Goal: Task Accomplishment & Management: Complete application form

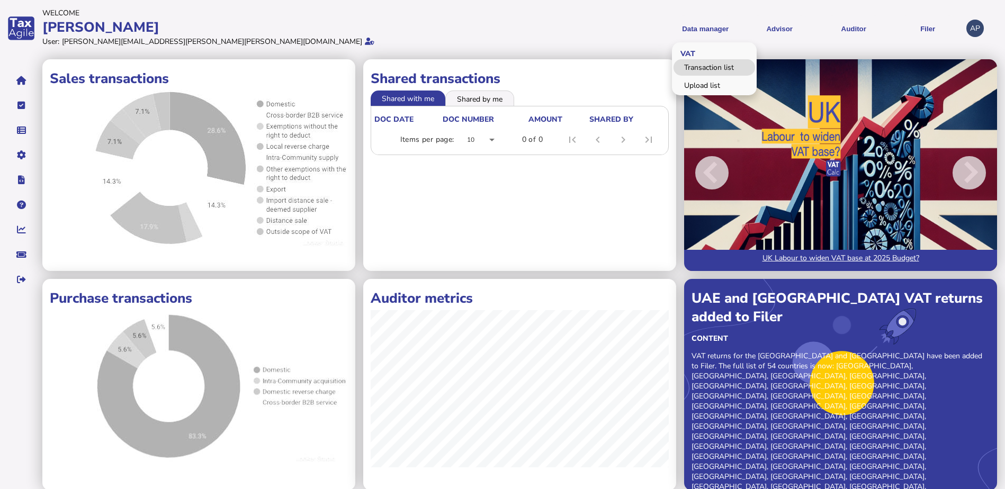
click at [707, 69] on link "Transaction list" at bounding box center [715, 67] width 82 height 16
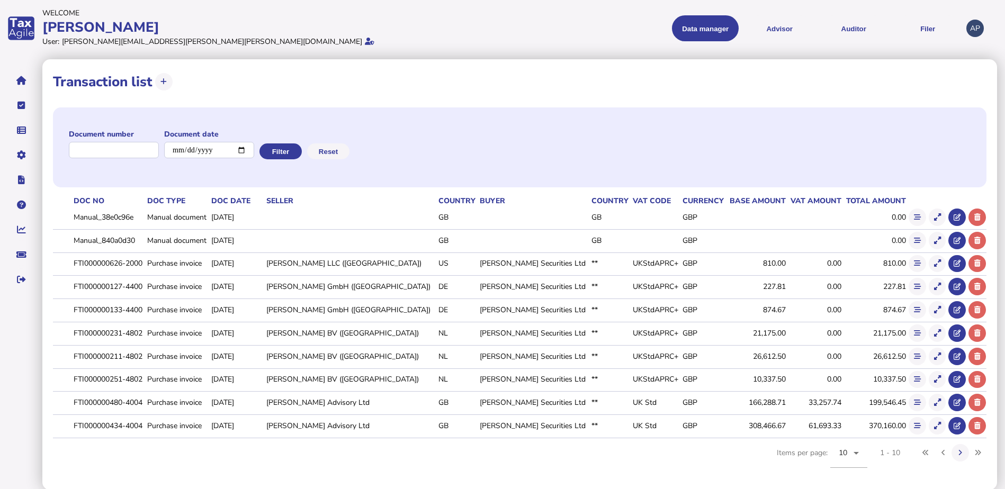
click at [705, 29] on button "Data manager" at bounding box center [705, 28] width 67 height 26
click at [702, 90] on link "Upload list" at bounding box center [715, 85] width 82 height 16
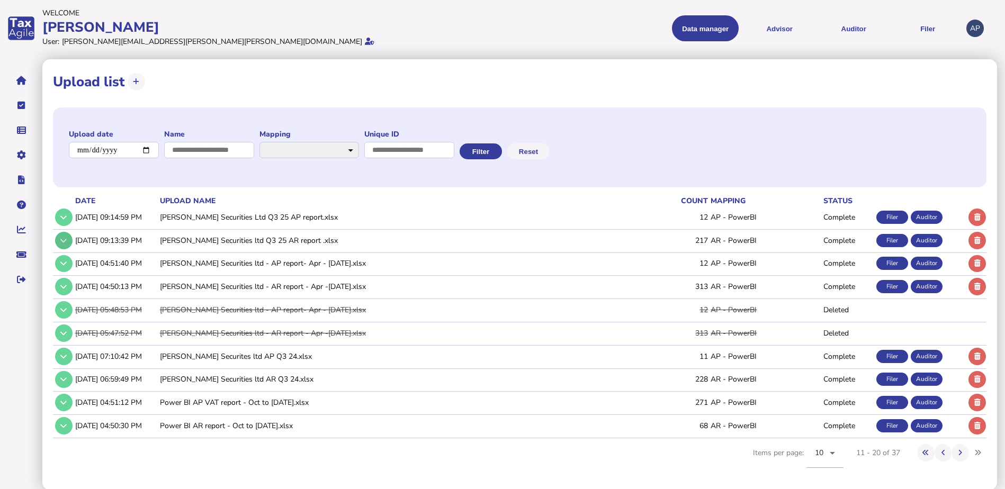
click at [62, 240] on icon at bounding box center [63, 240] width 6 height 7
click at [62, 238] on icon at bounding box center [63, 240] width 6 height 7
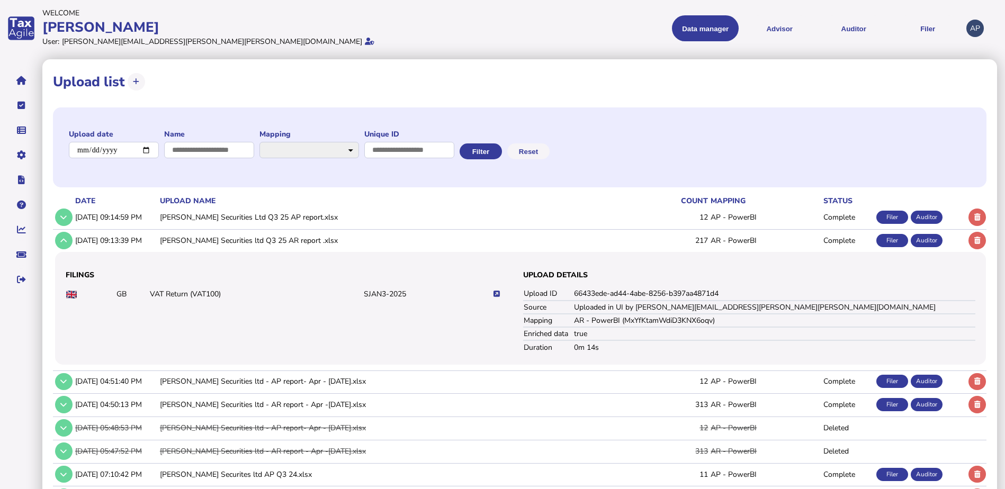
click at [500, 296] on icon at bounding box center [497, 294] width 6 height 7
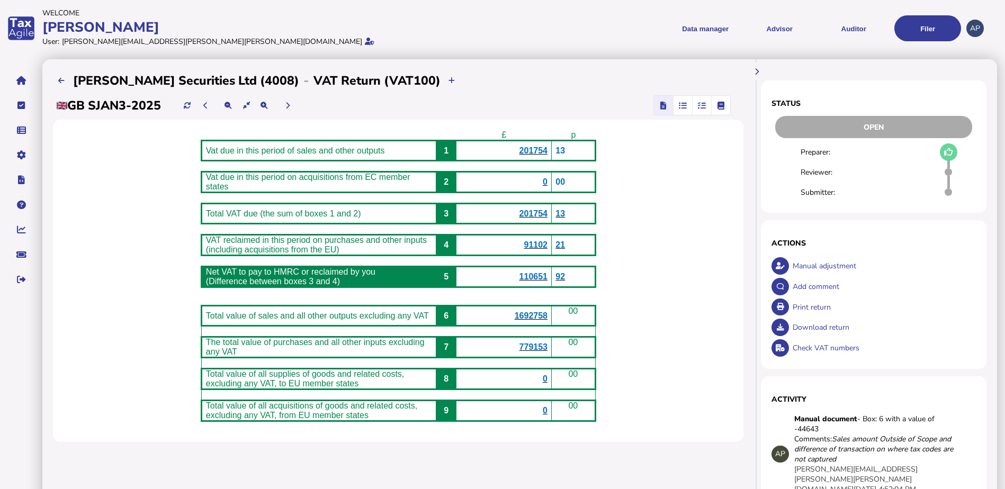
click at [804, 347] on div "Check VAT numbers" at bounding box center [883, 348] width 186 height 21
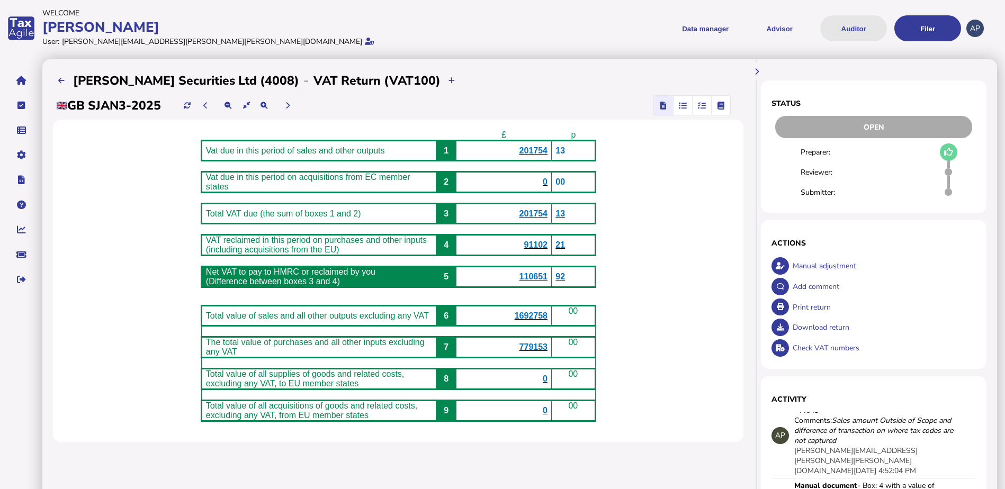
click at [850, 26] on button "Auditor" at bounding box center [853, 28] width 67 height 26
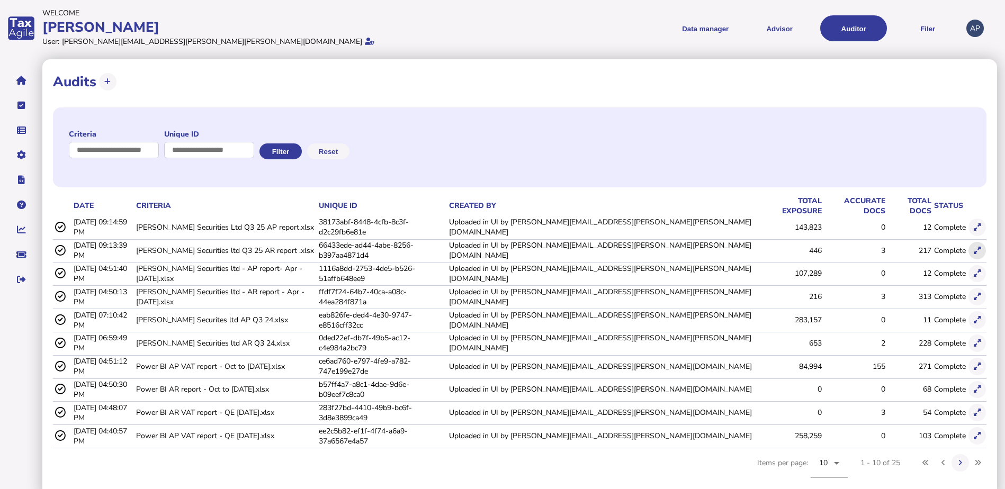
click at [976, 247] on icon at bounding box center [977, 250] width 7 height 7
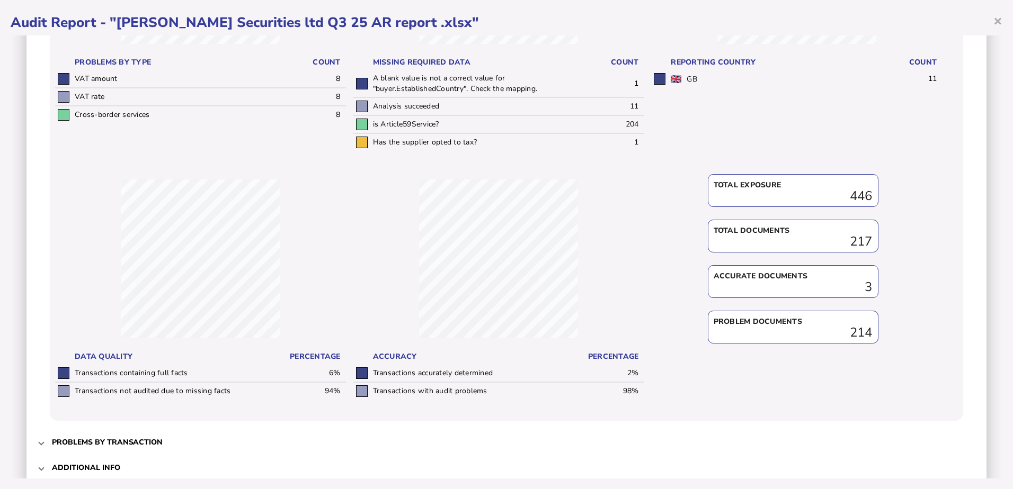
scroll to position [237, 0]
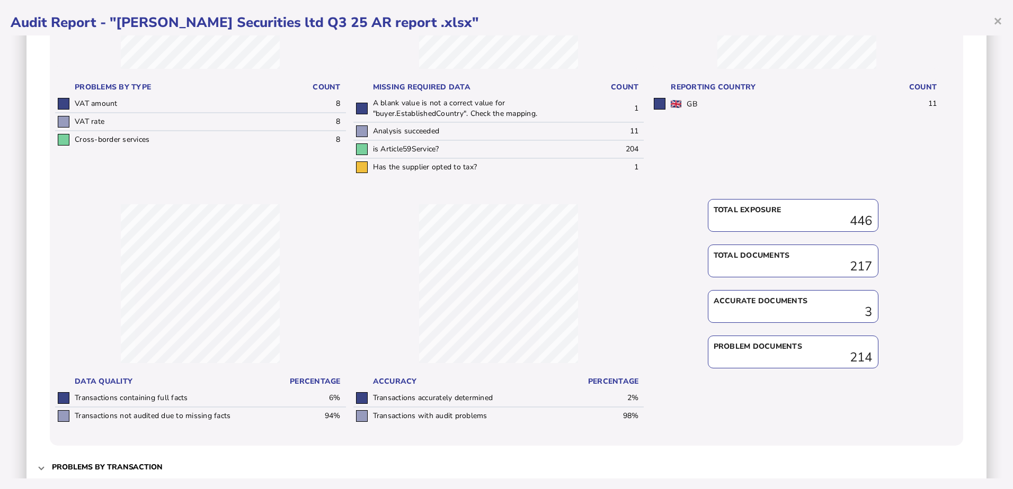
click at [37, 471] on div "Audit criteria: [PERSON_NAME] Securities ltd Q3 25 AR report .xlsx Created by: …" at bounding box center [506, 165] width 960 height 702
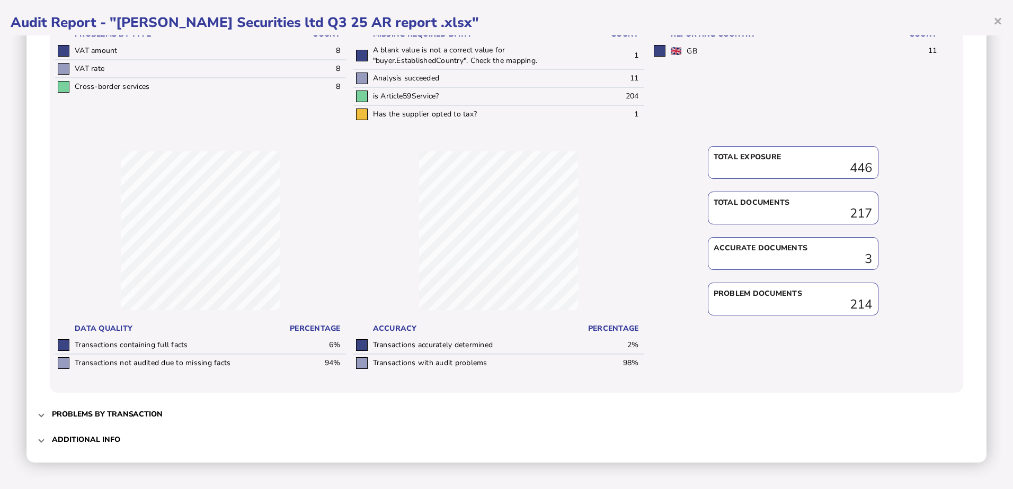
click at [40, 413] on span at bounding box center [41, 414] width 4 height 10
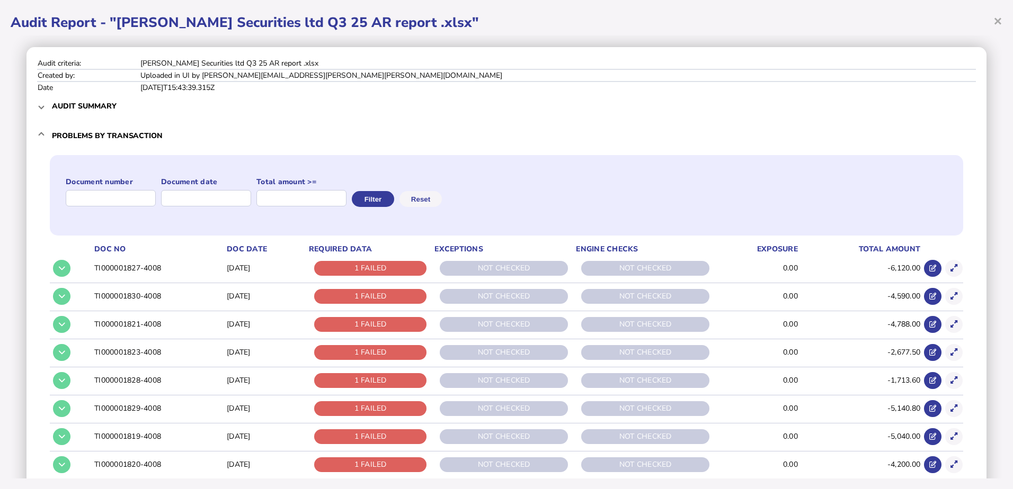
scroll to position [0, 0]
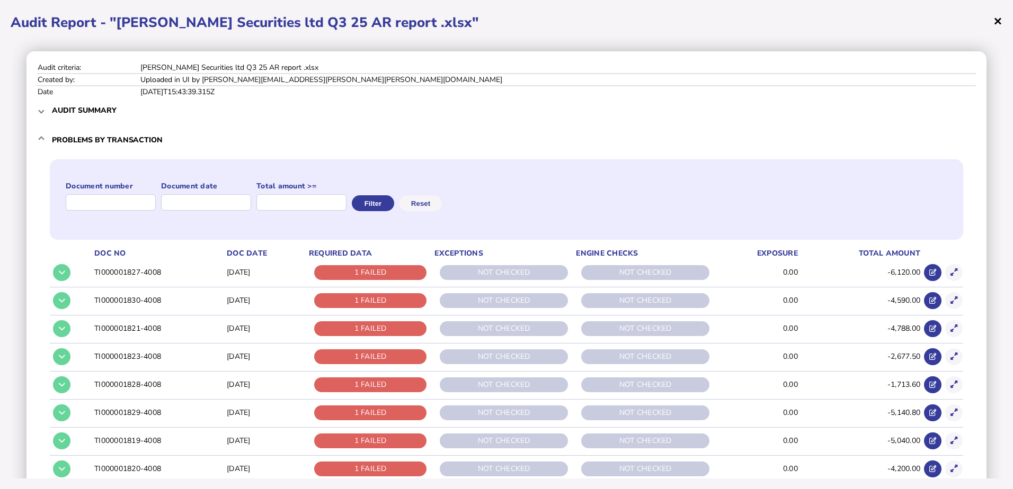
click at [999, 24] on span "×" at bounding box center [997, 21] width 9 height 20
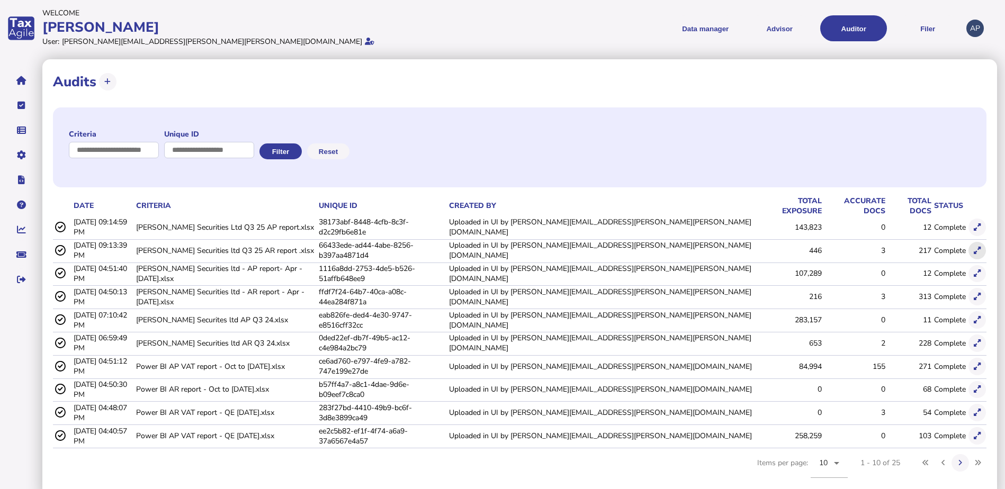
click at [977, 247] on icon at bounding box center [977, 250] width 7 height 7
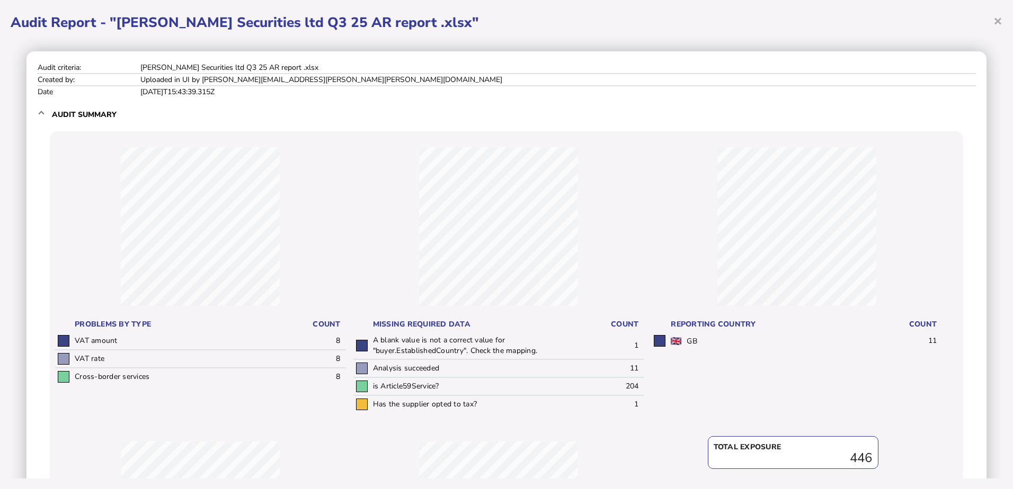
scroll to position [290, 0]
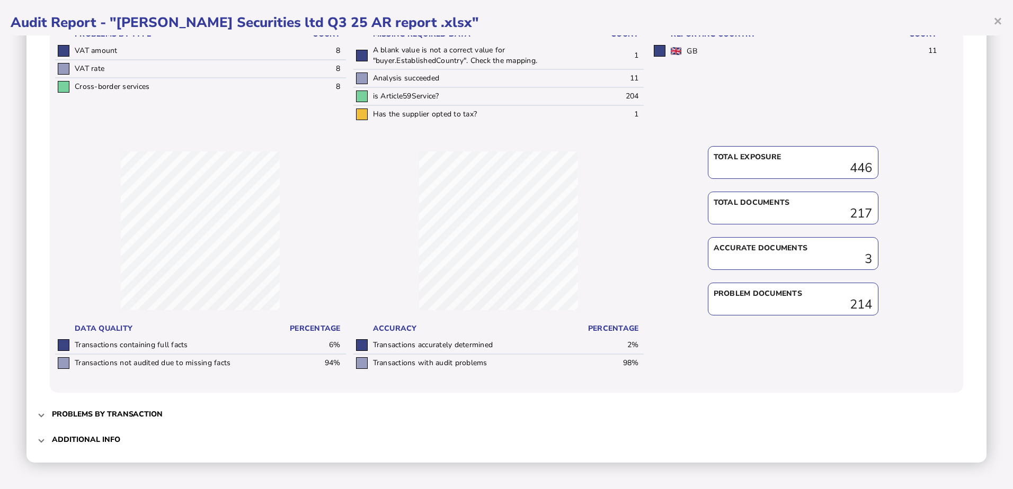
click at [38, 412] on mat-expansion-panel-header "Problems by transaction" at bounding box center [506, 413] width 938 height 25
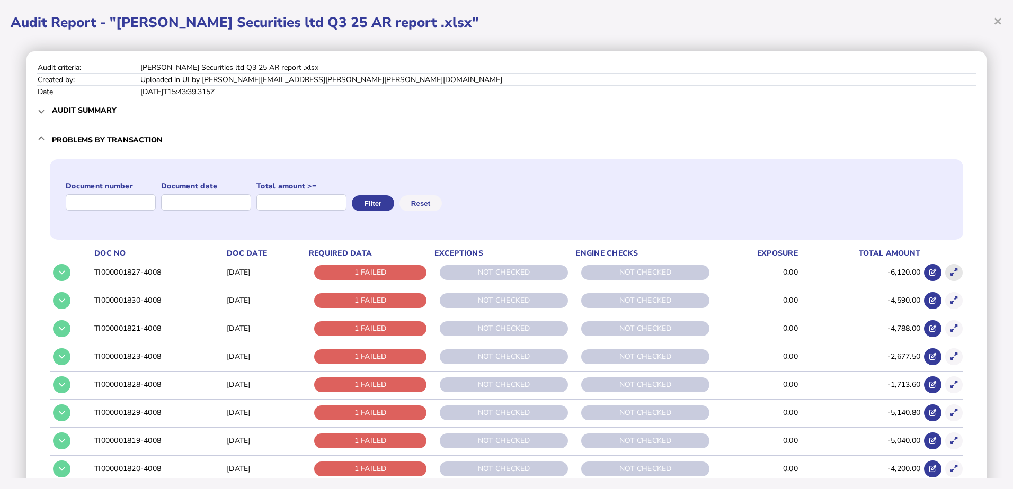
click at [950, 273] on icon at bounding box center [953, 272] width 7 height 7
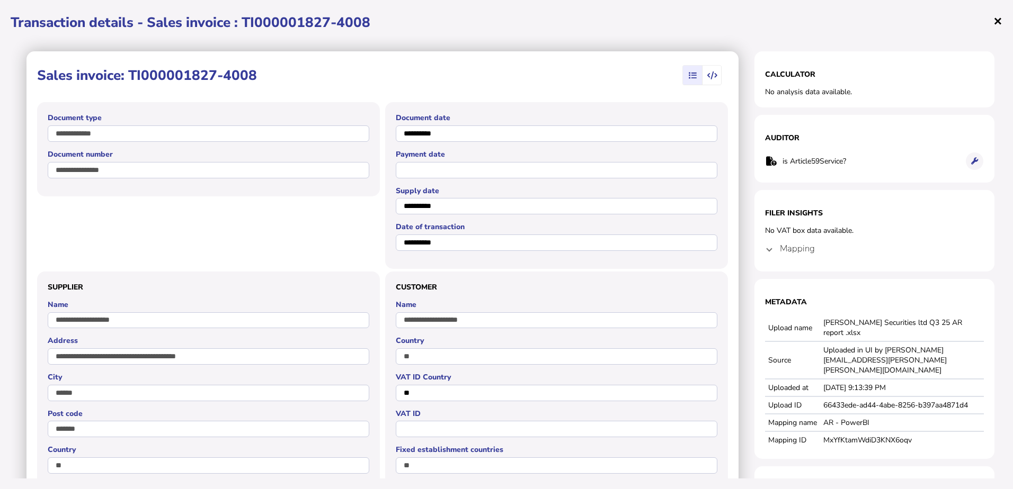
click at [997, 20] on span "×" at bounding box center [997, 21] width 9 height 20
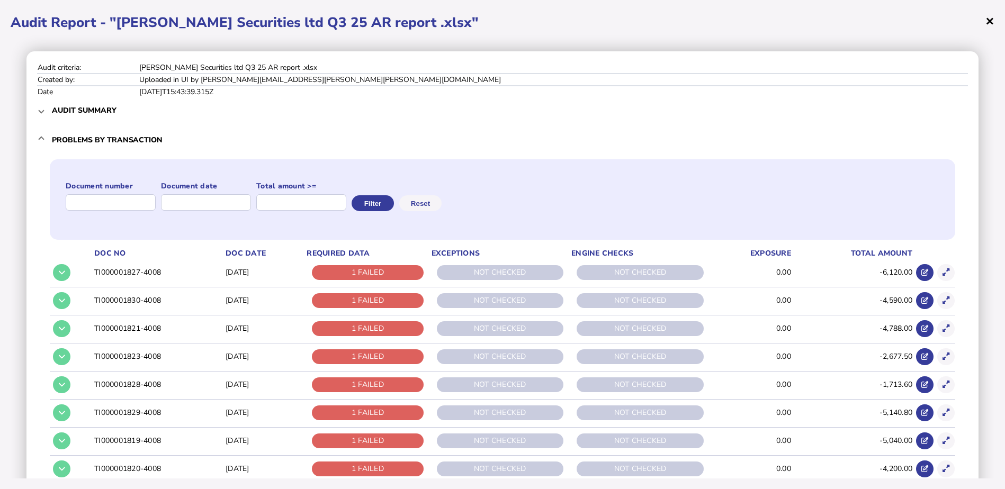
click at [993, 12] on span "×" at bounding box center [990, 21] width 9 height 20
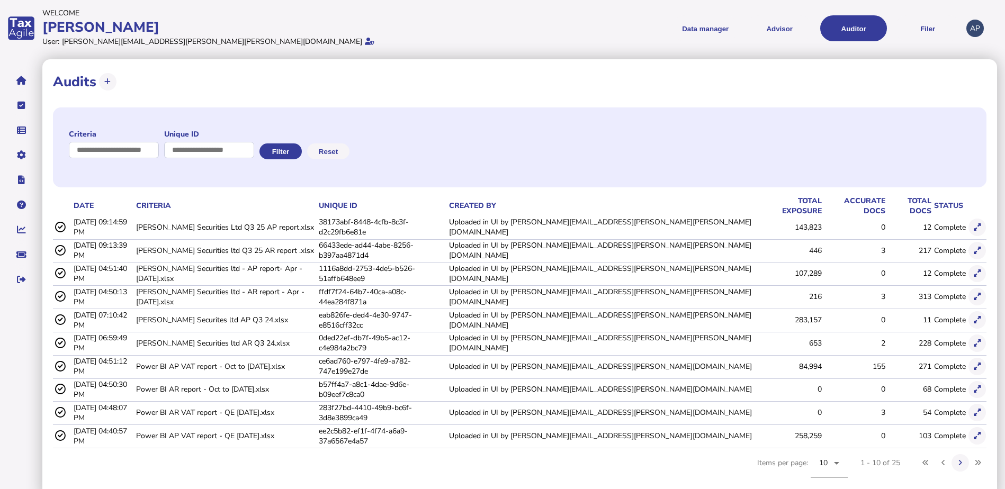
click at [991, 18] on header "Welcome [PERSON_NAME] User: [PERSON_NAME][EMAIL_ADDRESS][PERSON_NAME][PERSON_NA…" at bounding box center [518, 28] width 952 height 46
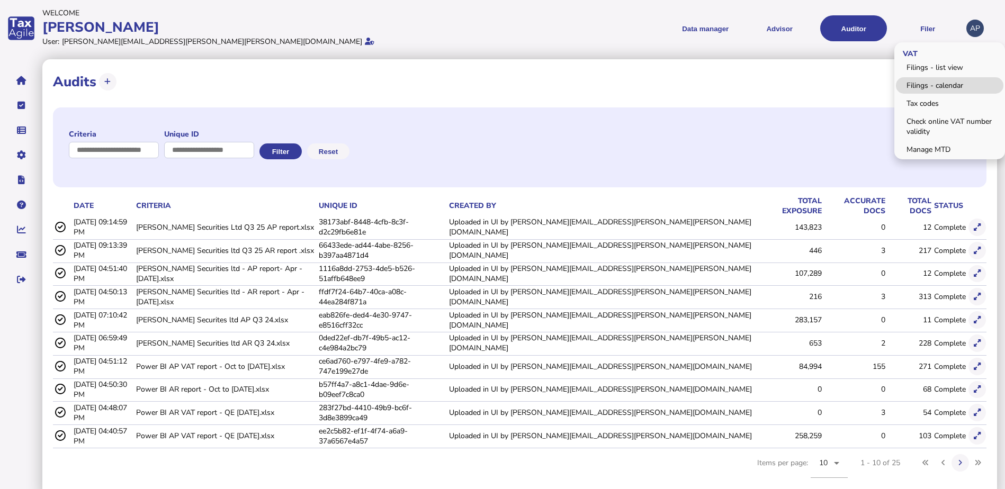
click at [923, 88] on link "Filings - calendar" at bounding box center [950, 85] width 108 height 16
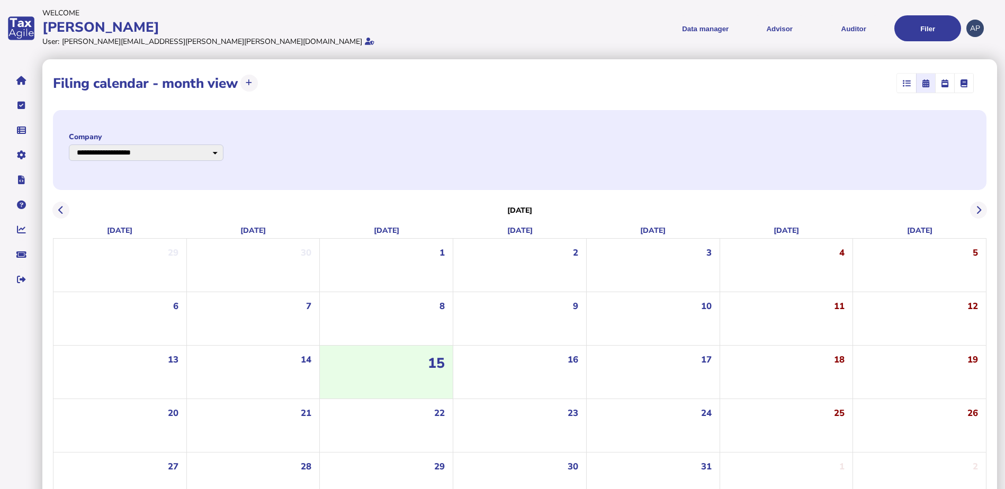
click at [981, 219] on div "[DATE]" at bounding box center [520, 210] width 934 height 25
click at [982, 209] on button at bounding box center [978, 210] width 17 height 17
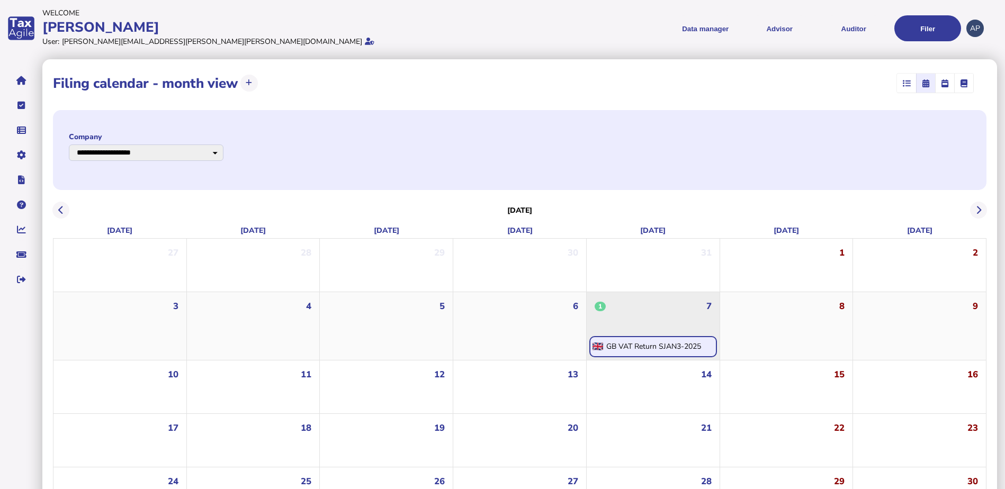
click at [666, 347] on div "GB VAT Return SJAN3-2025" at bounding box center [653, 347] width 95 height 10
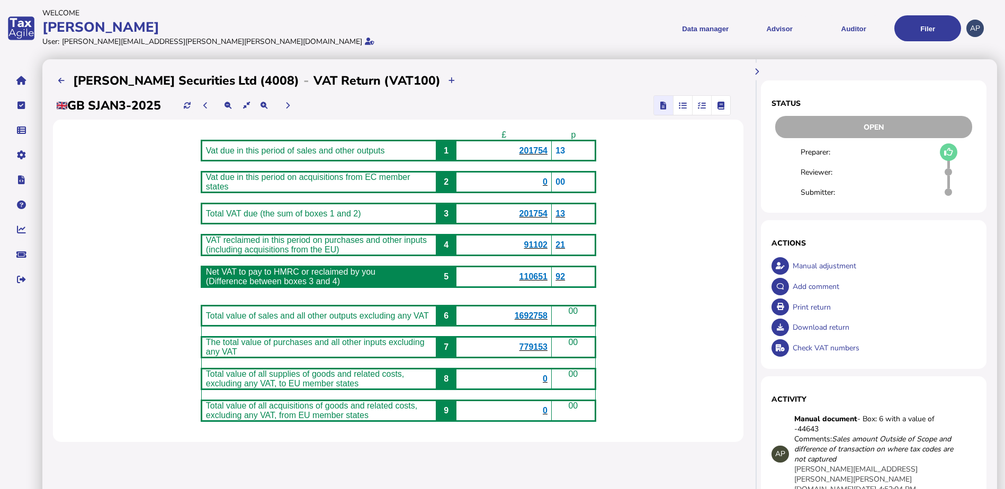
click at [682, 106] on icon "button" at bounding box center [683, 105] width 8 height 1
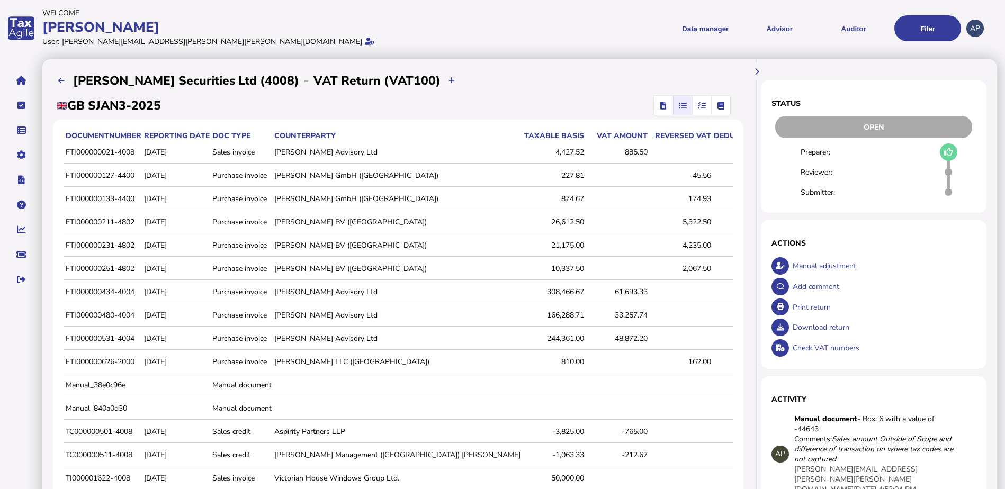
click at [700, 105] on icon "button" at bounding box center [702, 105] width 8 height 1
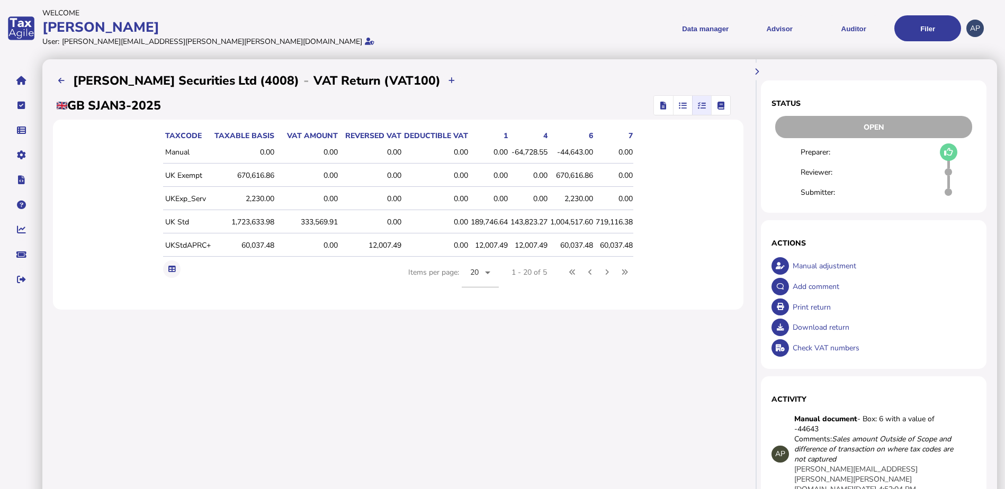
click at [719, 106] on icon "button" at bounding box center [721, 105] width 7 height 1
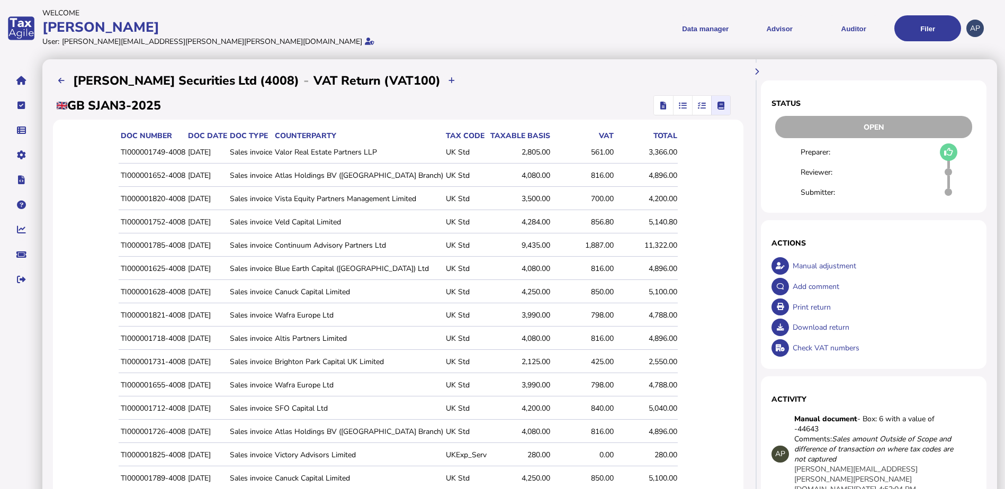
click at [699, 106] on icon "button" at bounding box center [702, 105] width 8 height 1
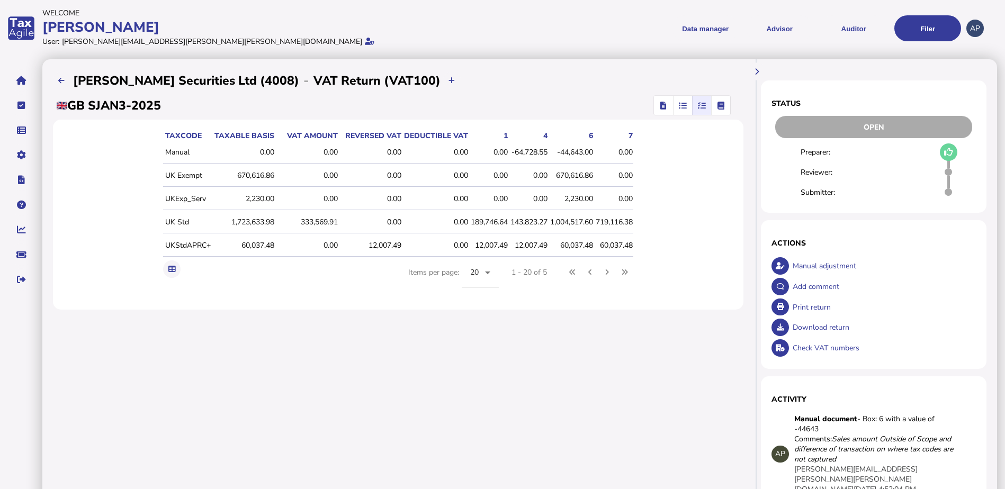
click at [662, 105] on icon "button" at bounding box center [664, 105] width 6 height 1
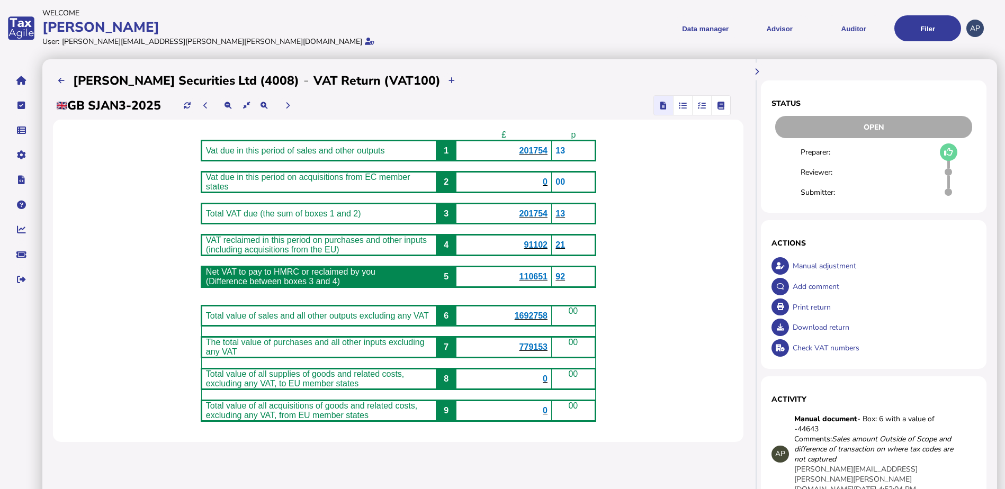
click at [948, 152] on icon at bounding box center [948, 152] width 9 height 1
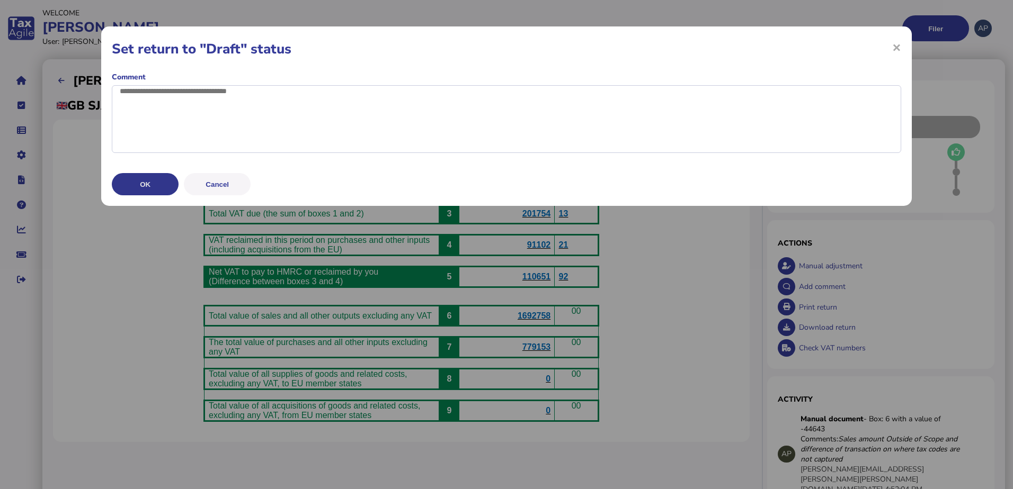
click at [142, 195] on button "OK" at bounding box center [145, 184] width 67 height 22
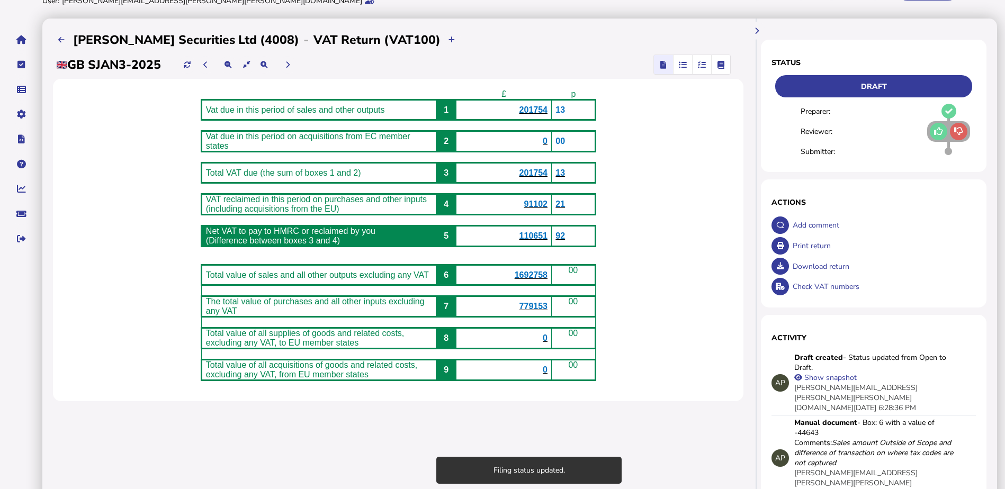
scroll to position [40, 0]
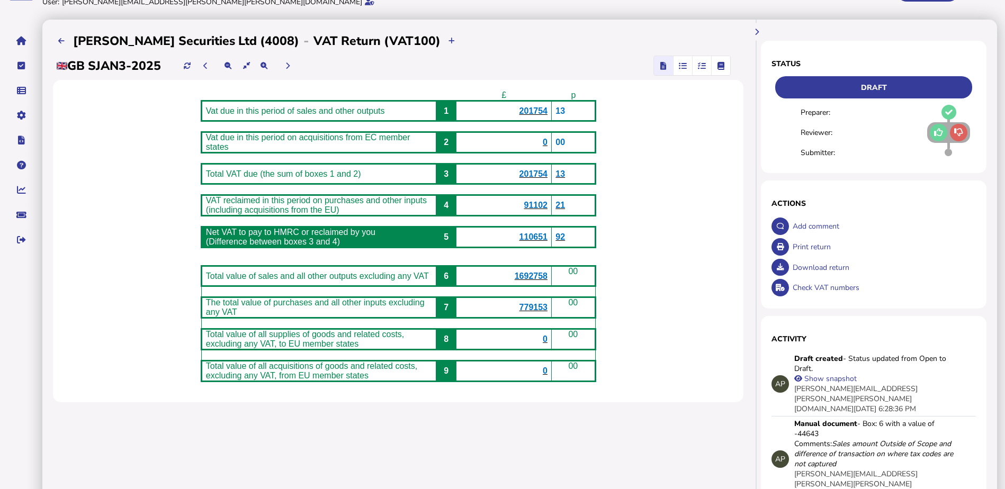
click at [539, 112] on span "201754" at bounding box center [534, 110] width 28 height 9
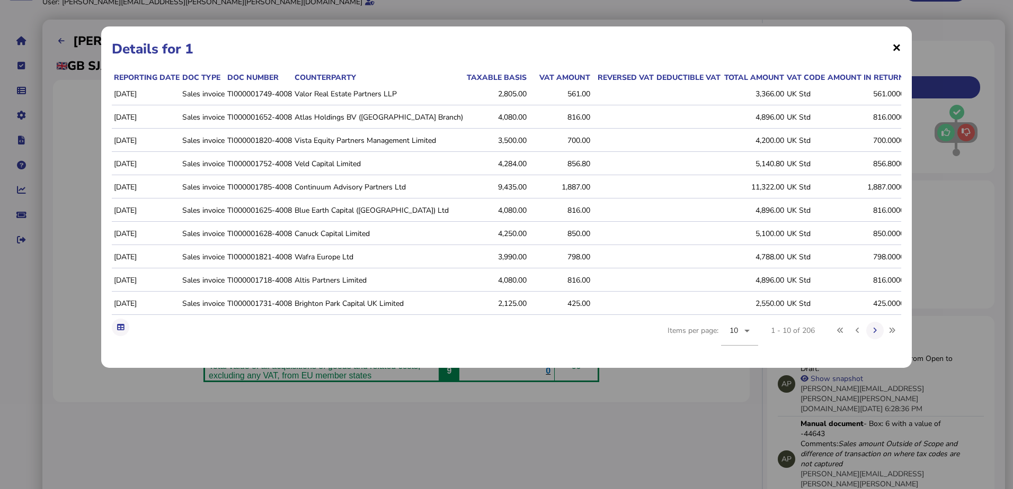
click at [898, 44] on span "×" at bounding box center [896, 47] width 9 height 20
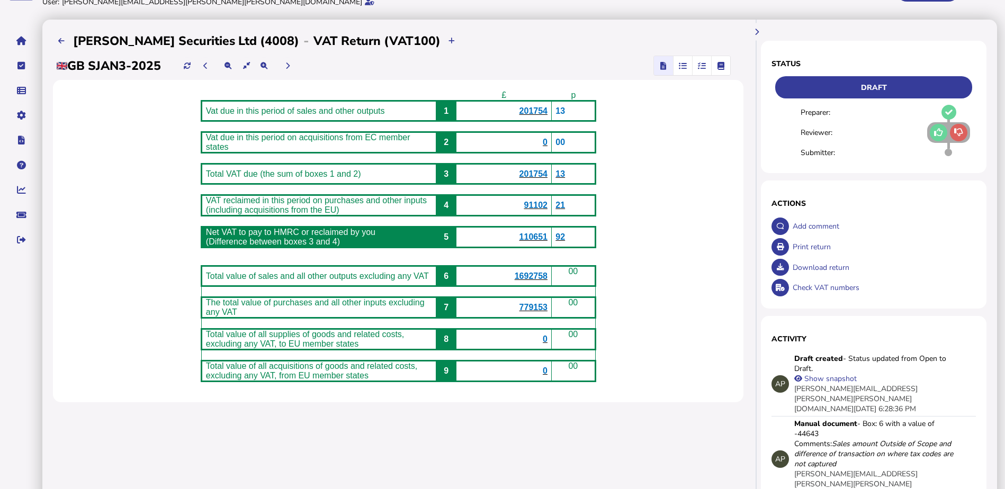
scroll to position [0, 0]
